Goal: Entertainment & Leisure: Browse casually

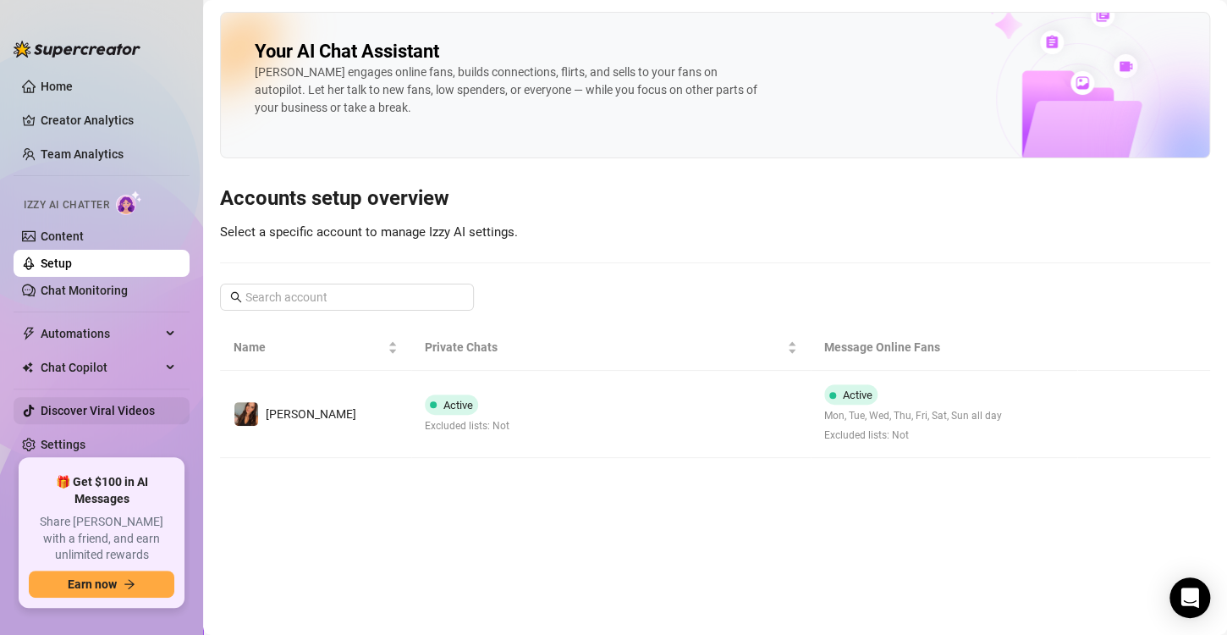
click at [63, 416] on link "Discover Viral Videos" at bounding box center [98, 411] width 114 height 14
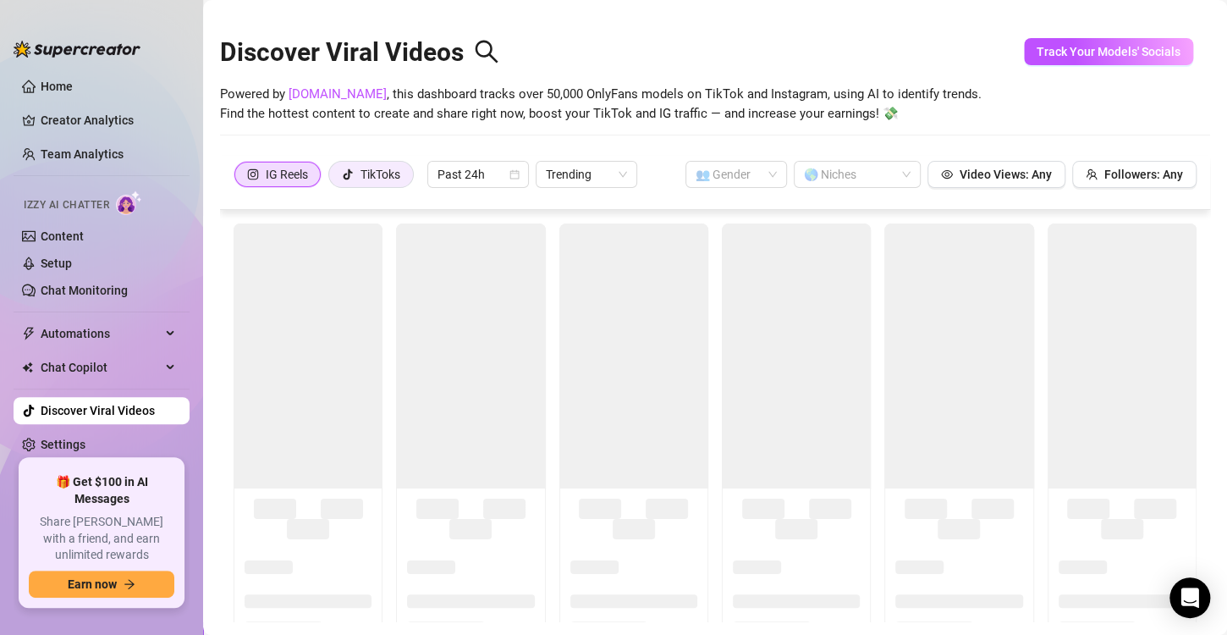
click at [377, 167] on div "TikToks" at bounding box center [381, 174] width 40 height 25
click at [334, 179] on input "TikToks" at bounding box center [334, 179] width 0 height 0
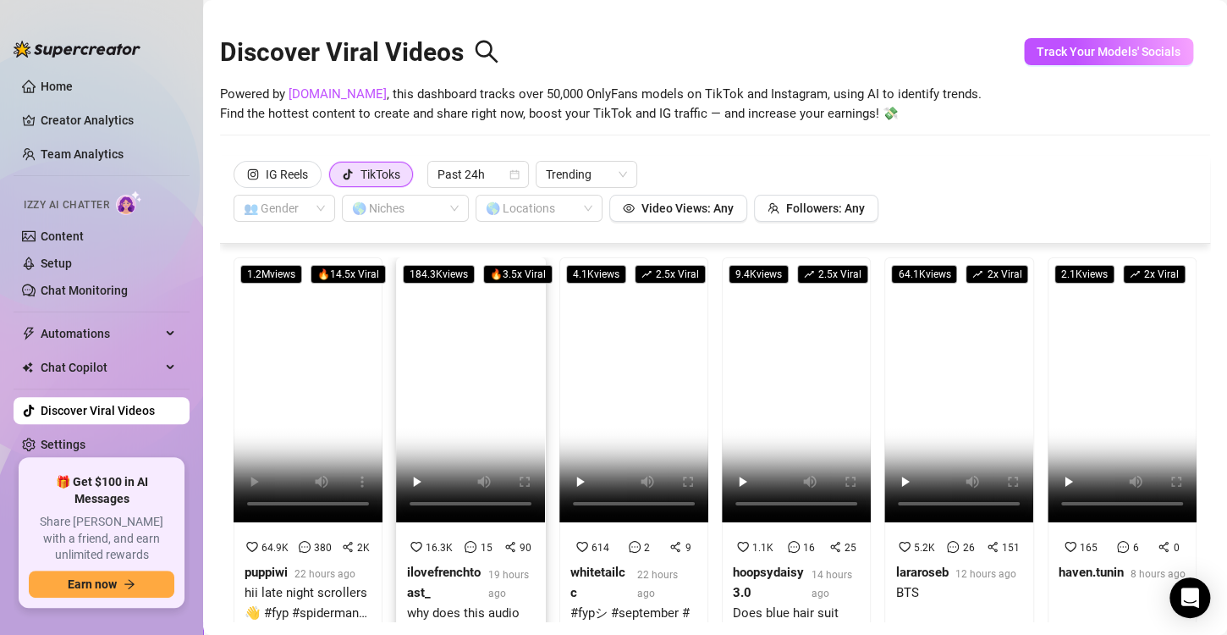
drag, startPoint x: 252, startPoint y: 471, endPoint x: 470, endPoint y: 360, distance: 244.2
click at [470, 360] on video at bounding box center [470, 389] width 149 height 265
click at [571, 177] on span "Trending" at bounding box center [586, 174] width 81 height 25
click at [615, 141] on div "Discover Viral Videos Powered by [DOMAIN_NAME] , this dashboard tracks over 50,…" at bounding box center [715, 84] width 990 height 144
click at [317, 212] on span at bounding box center [284, 208] width 81 height 25
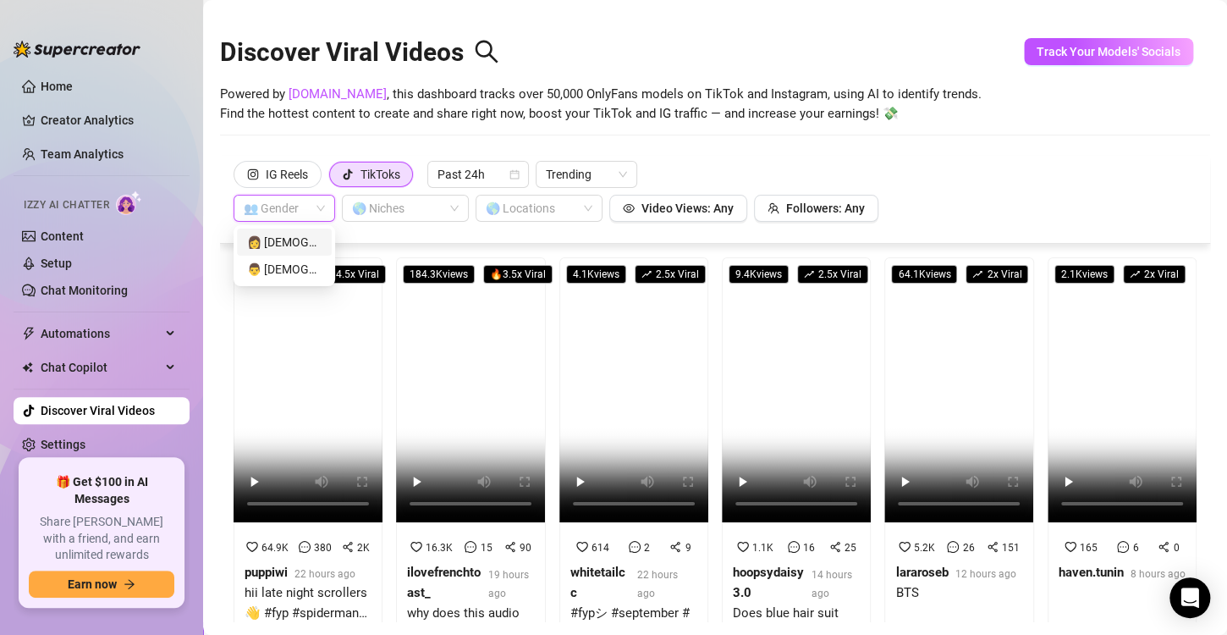
click at [304, 246] on div "👩 [DEMOGRAPHIC_DATA]" at bounding box center [284, 242] width 74 height 19
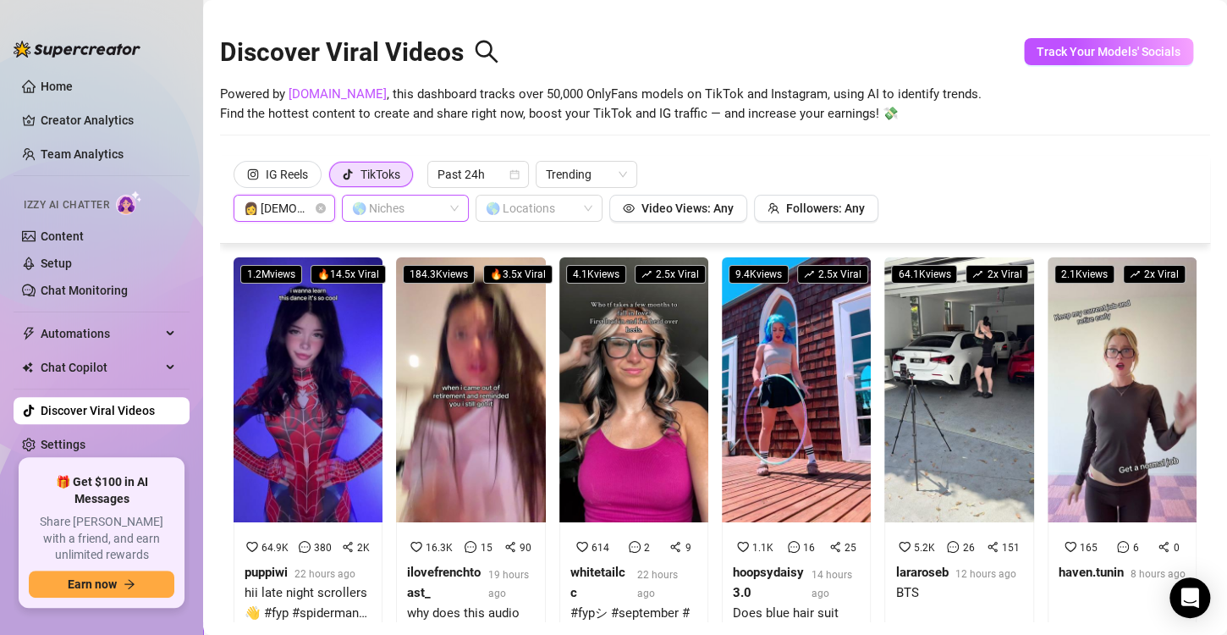
click at [453, 207] on div "🌎 Niches" at bounding box center [405, 208] width 127 height 27
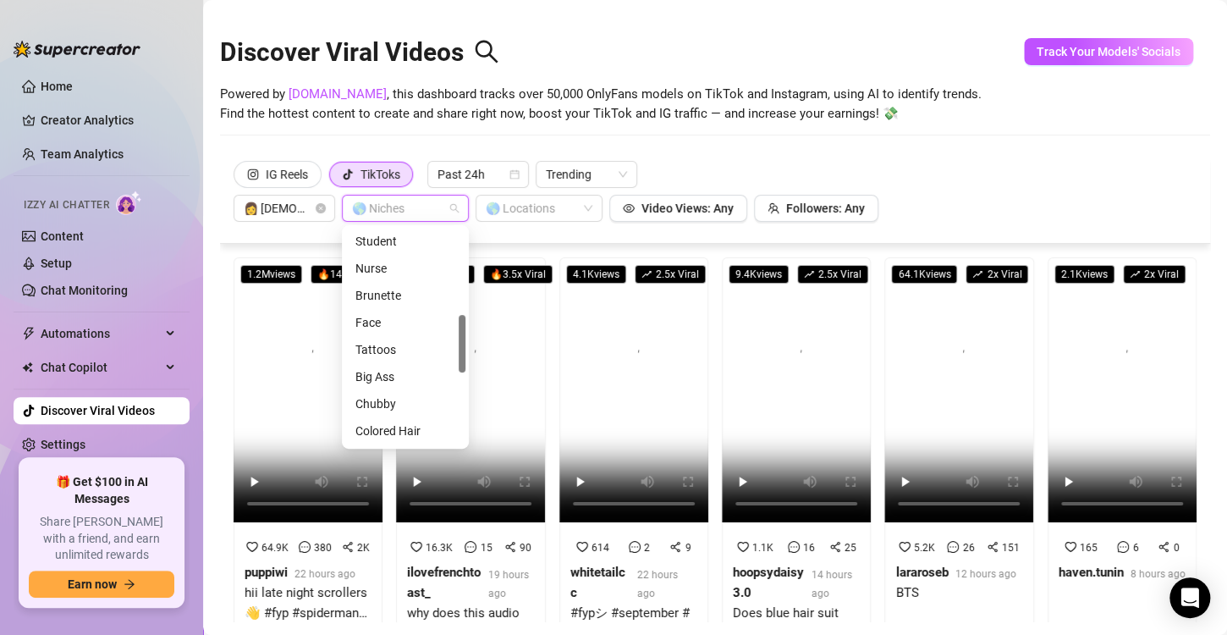
scroll to position [323, 0]
click at [375, 327] on div "Face" at bounding box center [406, 325] width 100 height 19
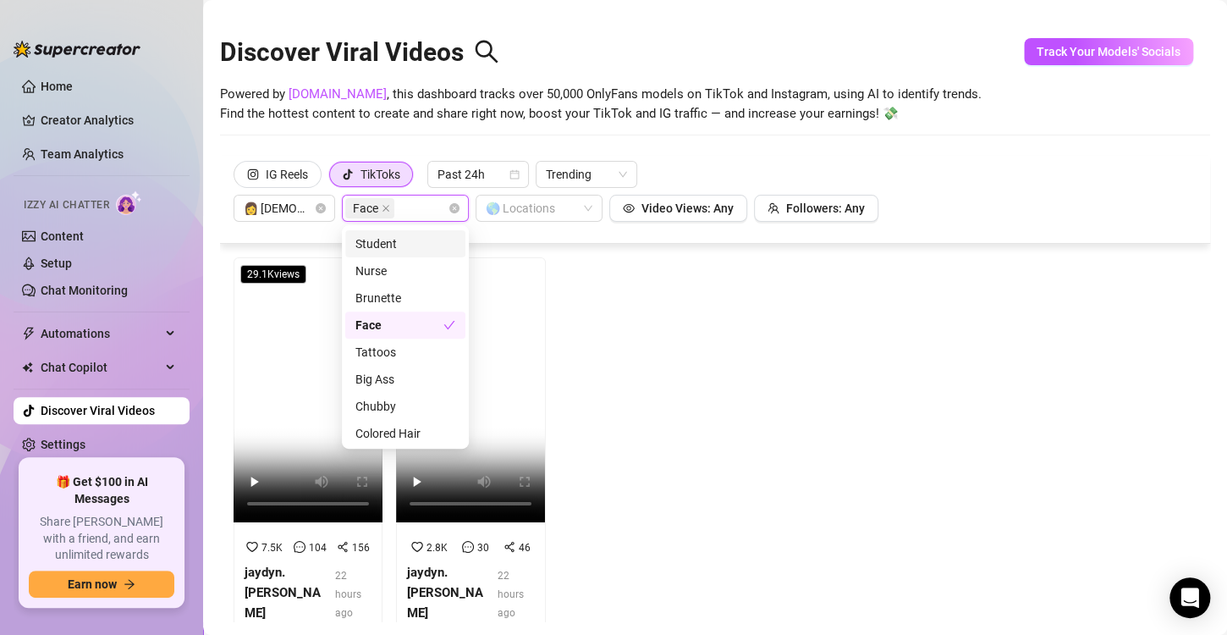
click at [654, 153] on div "Discover Viral Videos Powered by [DOMAIN_NAME] , this dashboard tracks over 50,…" at bounding box center [715, 84] width 990 height 144
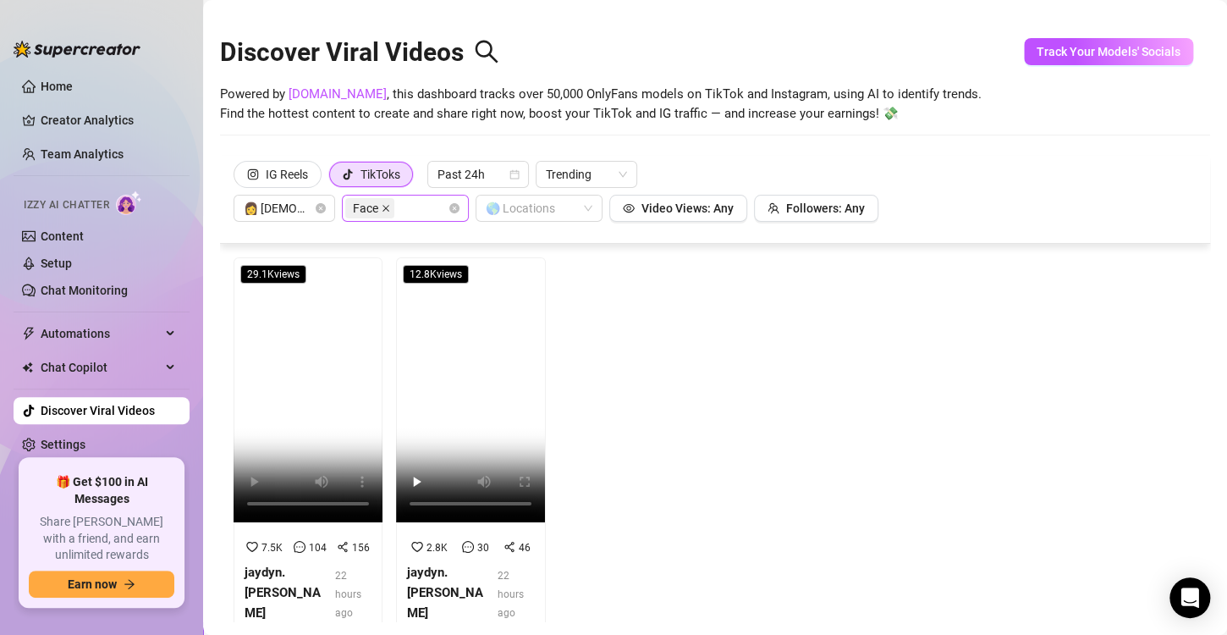
click at [388, 207] on icon "close" at bounding box center [386, 208] width 8 height 8
